Goal: Transaction & Acquisition: Purchase product/service

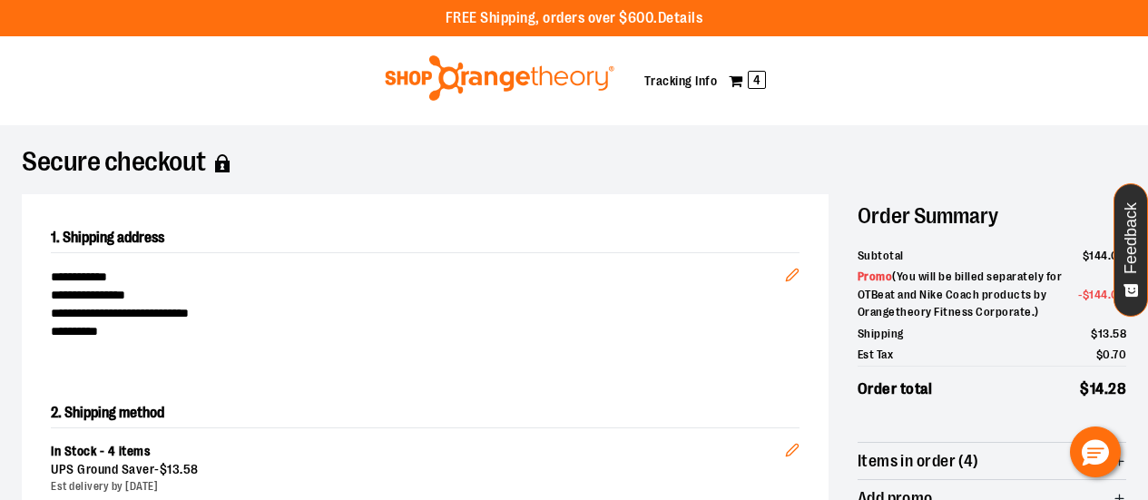
scroll to position [646, 0]
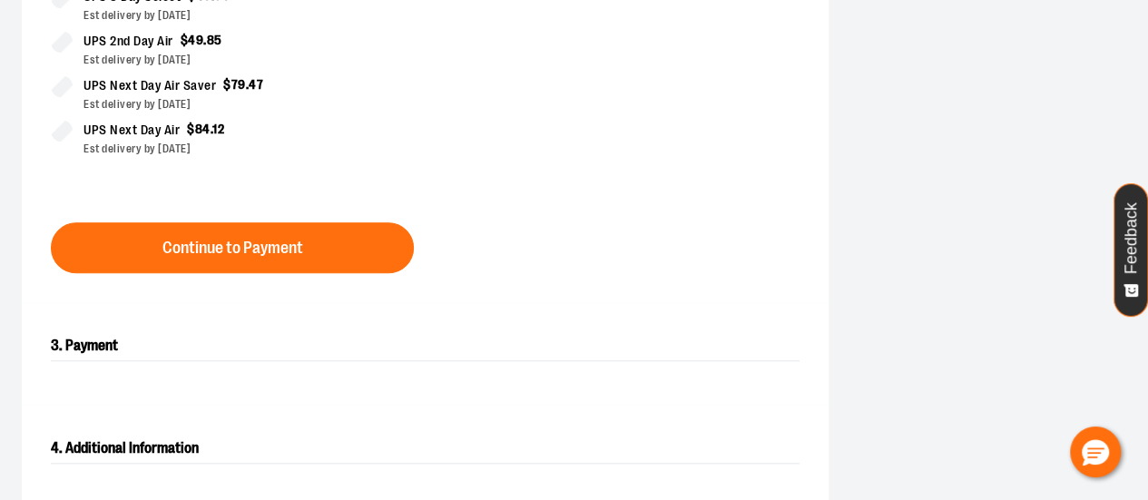
scroll to position [684, 0]
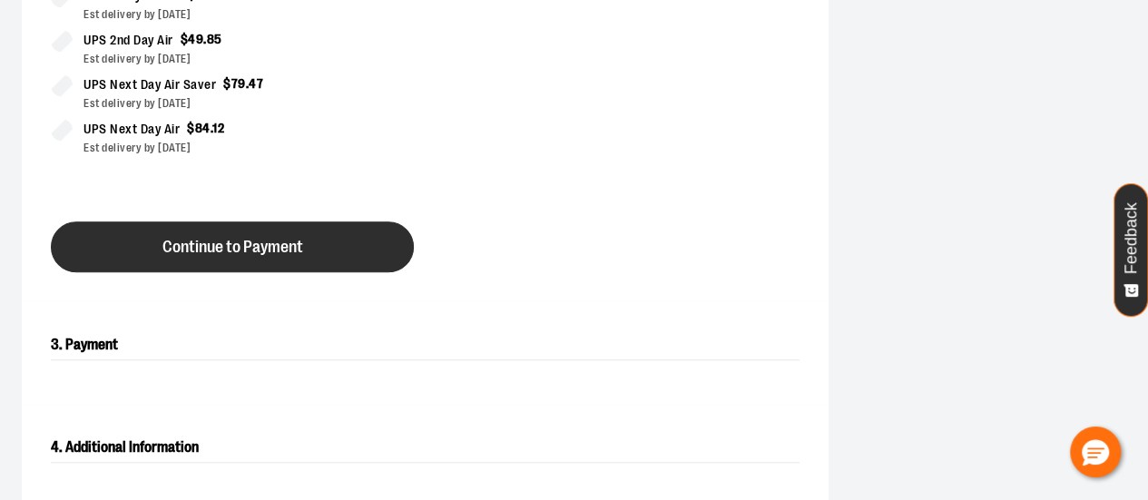
click at [369, 238] on button "Continue to Payment" at bounding box center [232, 246] width 363 height 51
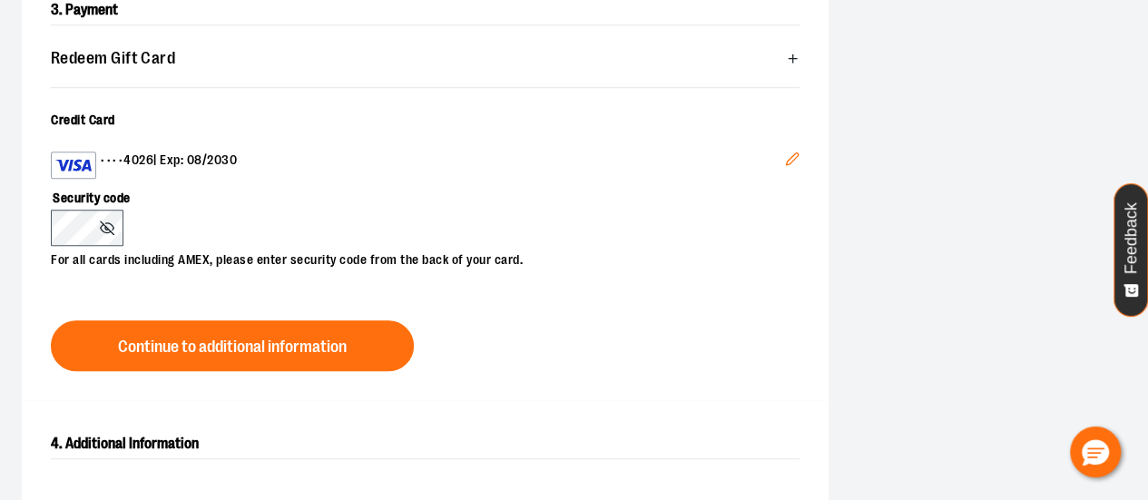
scroll to position [646, 0]
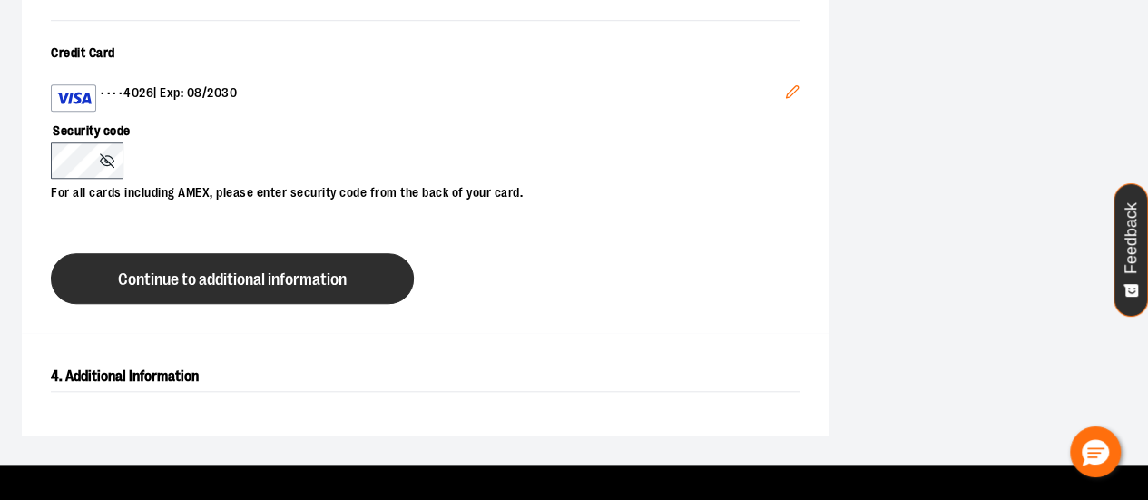
click at [113, 262] on button "Continue to additional information" at bounding box center [232, 278] width 363 height 51
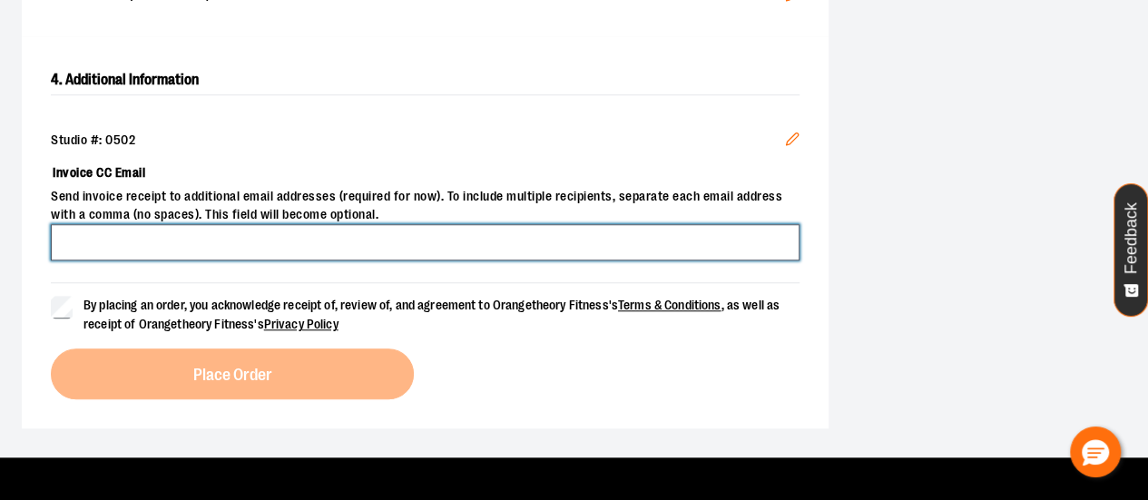
click at [113, 233] on input "Invoice CC Email" at bounding box center [425, 242] width 749 height 36
type input "**********"
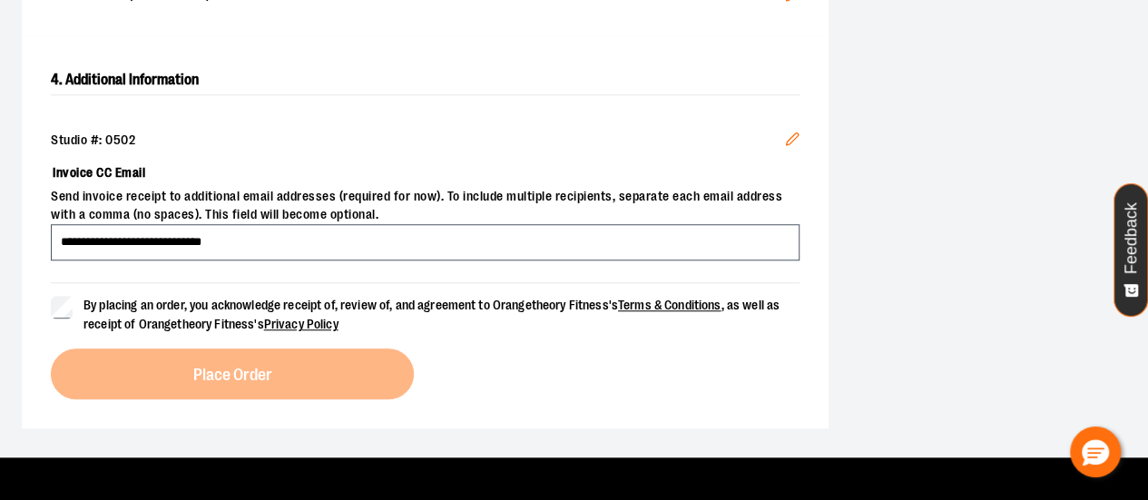
click at [142, 318] on span "By placing an order, you acknowledge receipt of, review of, and agreement to Or…" at bounding box center [431, 315] width 696 height 34
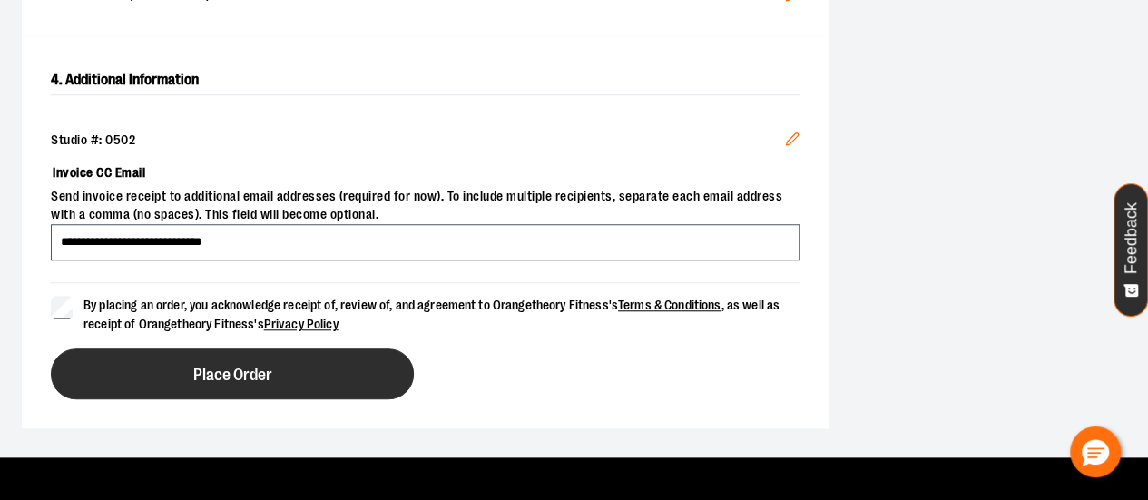
click at [148, 357] on button "Place Order" at bounding box center [232, 373] width 363 height 51
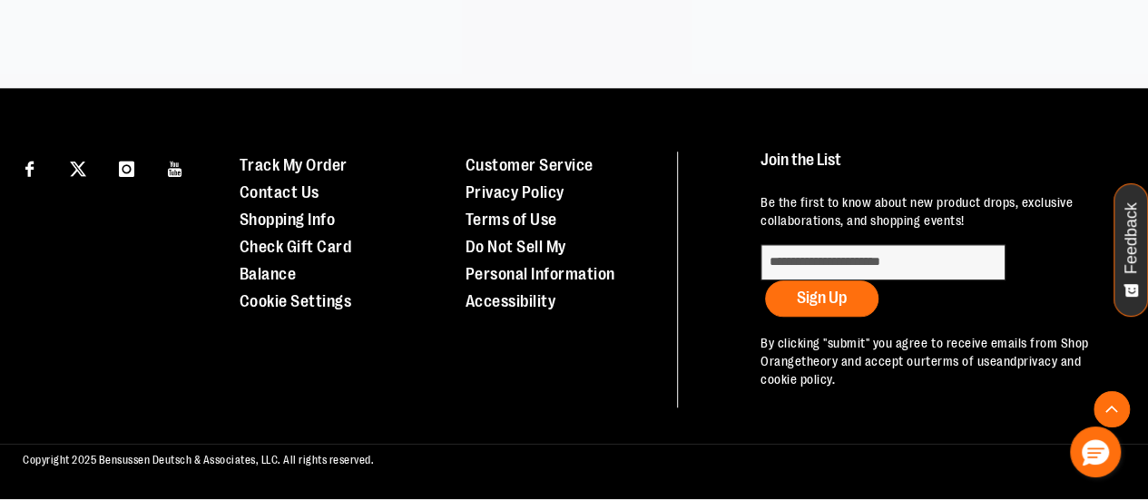
scroll to position [617, 0]
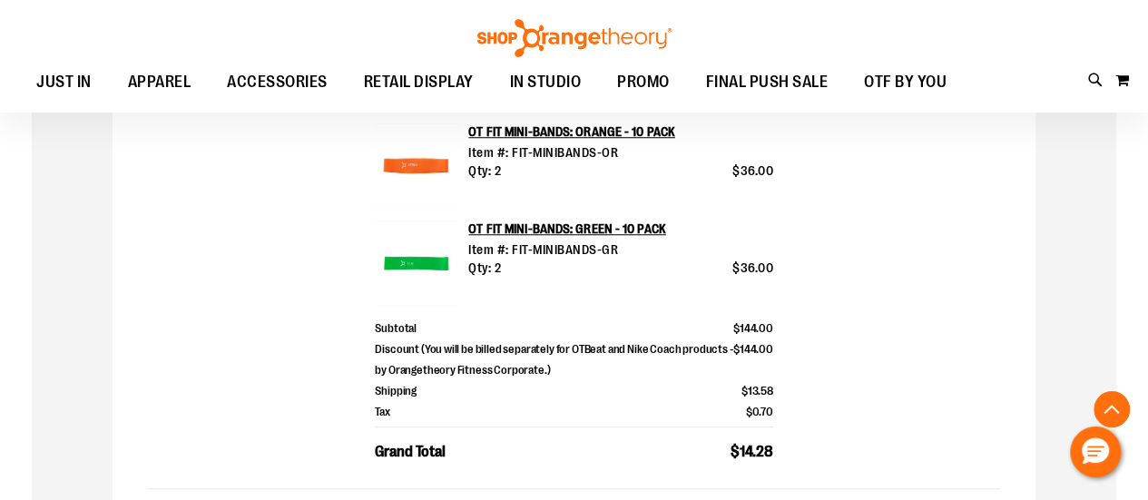
scroll to position [642, 0]
